Goal: Information Seeking & Learning: Find specific fact

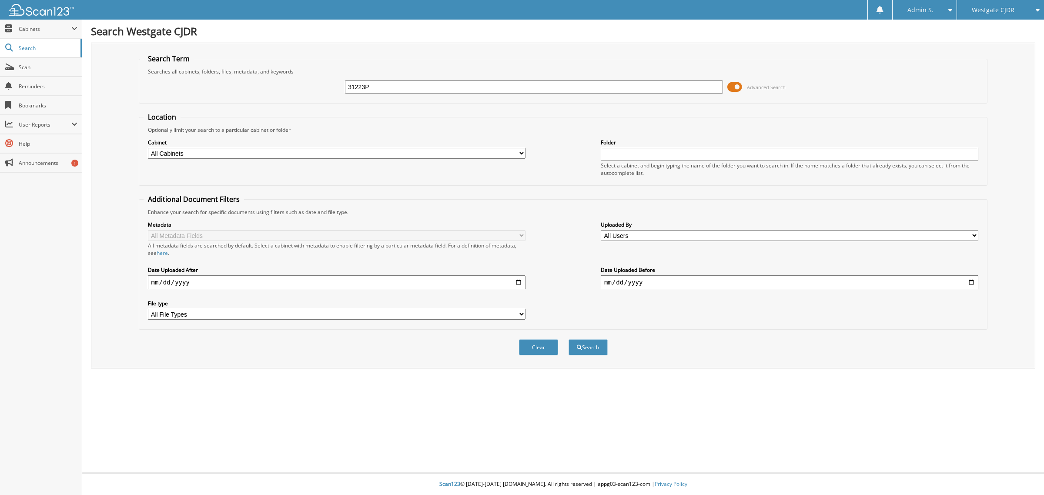
click at [569, 339] on button "Search" at bounding box center [588, 347] width 39 height 16
type input "31223P."
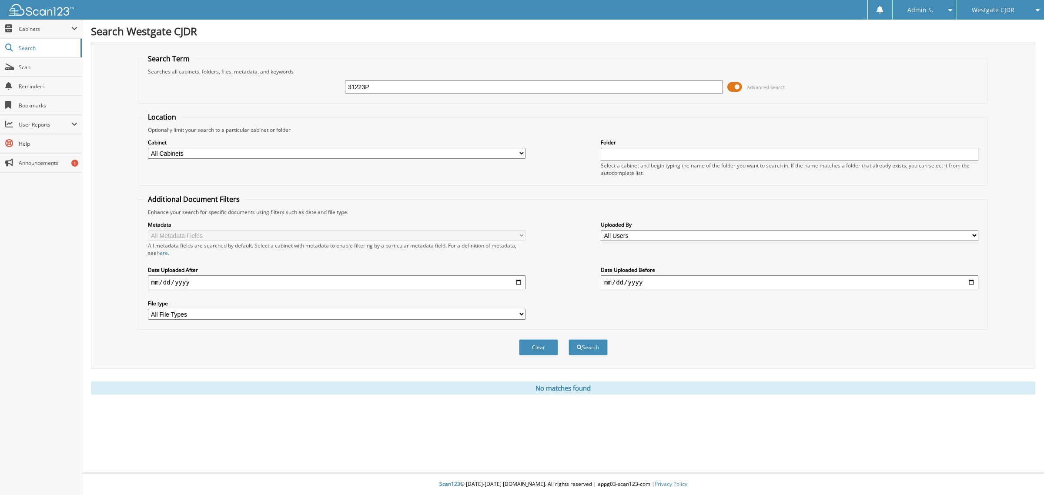
click at [426, 85] on input "31223P" at bounding box center [534, 86] width 378 height 13
click at [569, 339] on button "Search" at bounding box center [588, 347] width 39 height 16
click at [39, 29] on span "Cabinets" at bounding box center [45, 28] width 53 height 7
click at [37, 46] on span "This Company" at bounding box center [45, 48] width 64 height 8
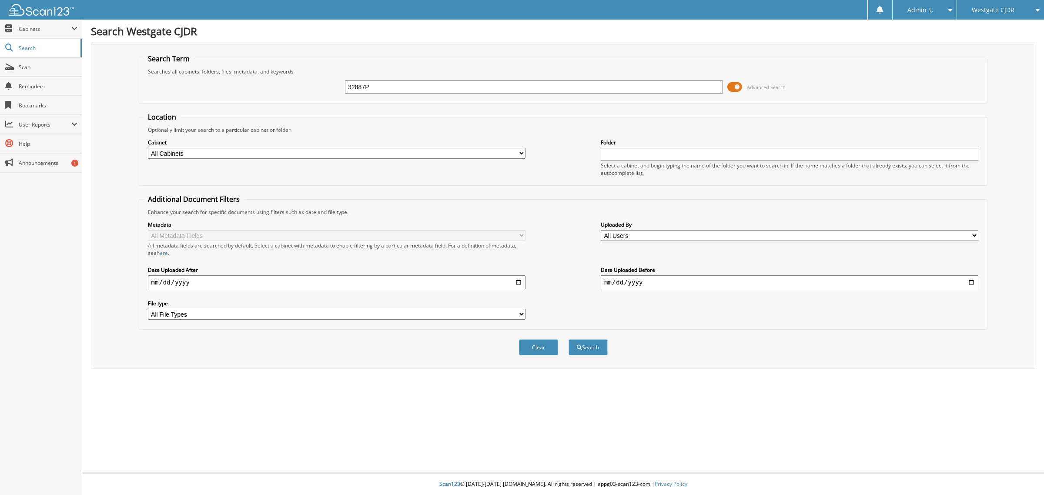
type input "32887P"
click at [569, 339] on button "Search" at bounding box center [588, 347] width 39 height 16
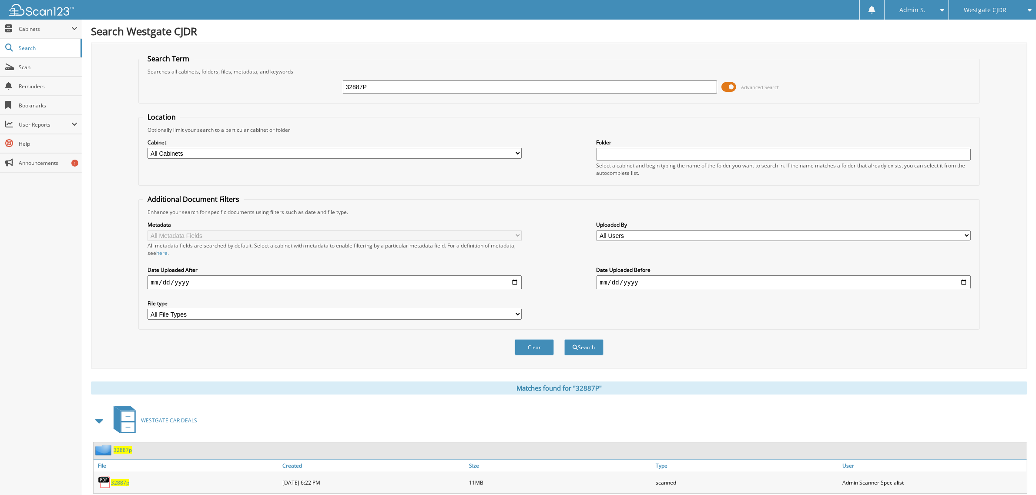
click at [125, 479] on span "32887p" at bounding box center [120, 482] width 18 height 7
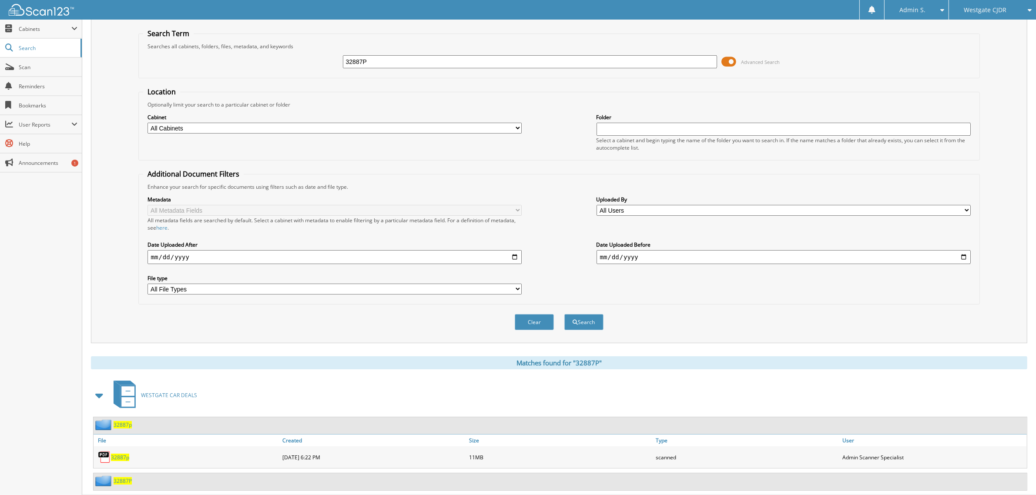
scroll to position [40, 0]
